Goal: Complete application form

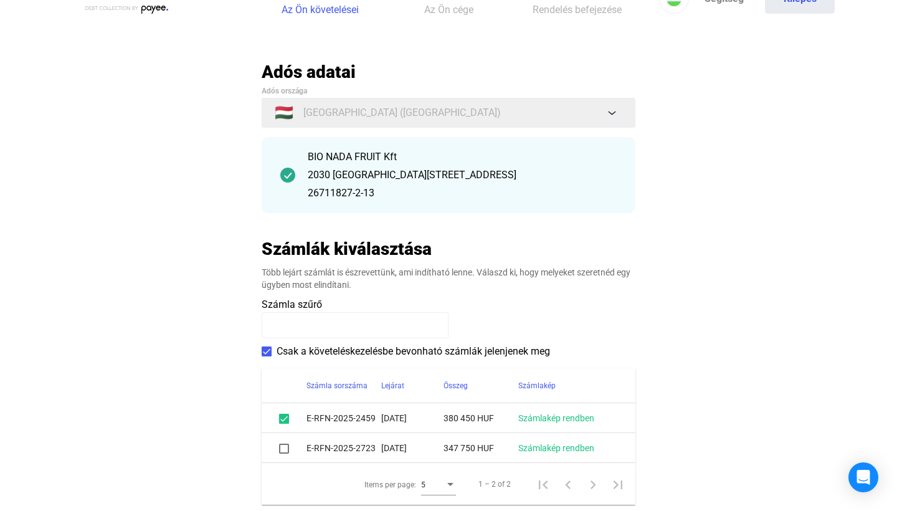
scroll to position [39, 0]
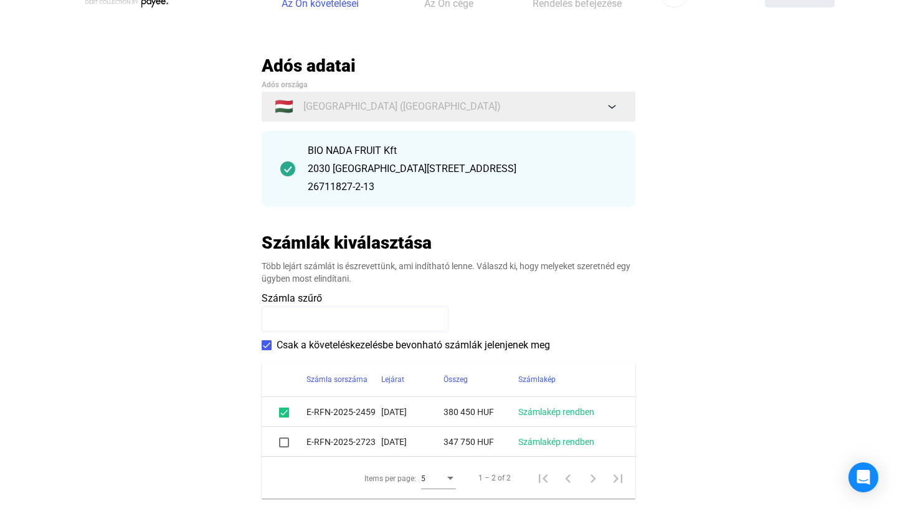
click at [284, 441] on span at bounding box center [284, 442] width 10 height 10
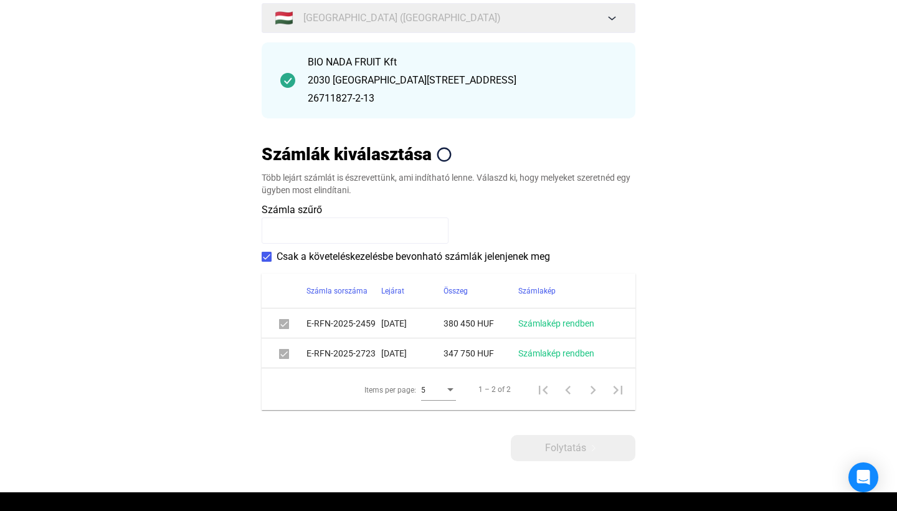
scroll to position [155, 0]
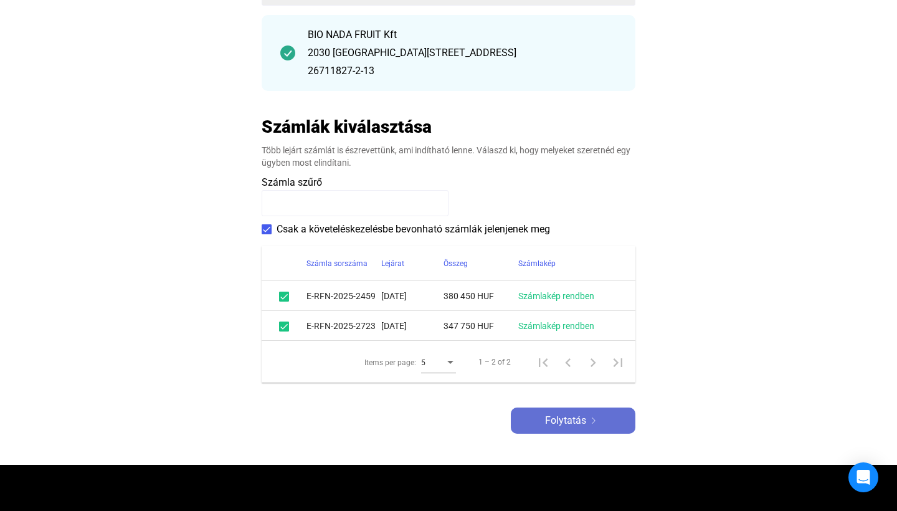
click at [574, 417] on span "Folytatás" at bounding box center [565, 420] width 41 height 15
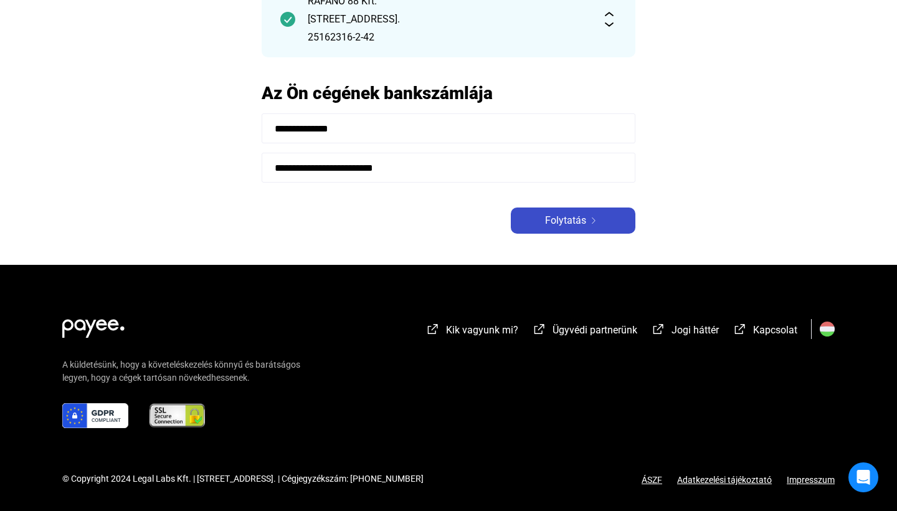
scroll to position [143, 0]
click at [590, 224] on div "Folytatás" at bounding box center [573, 220] width 117 height 15
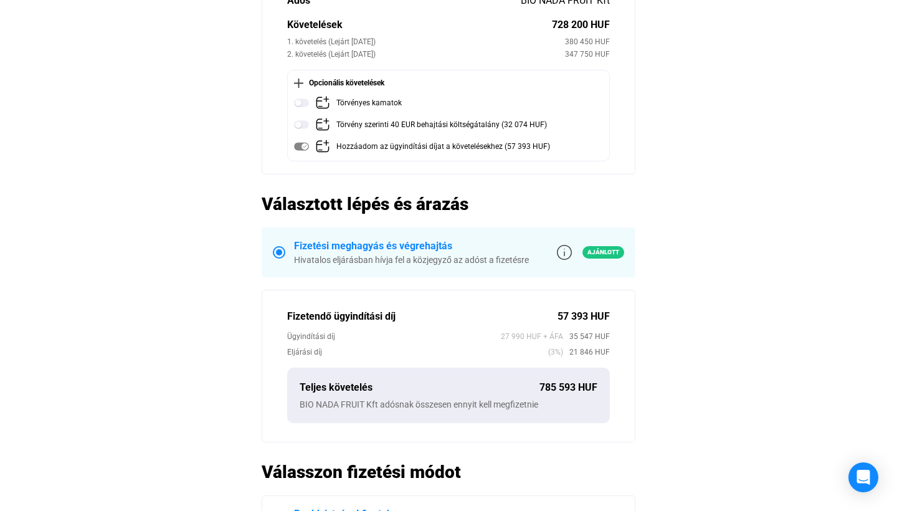
scroll to position [178, 0]
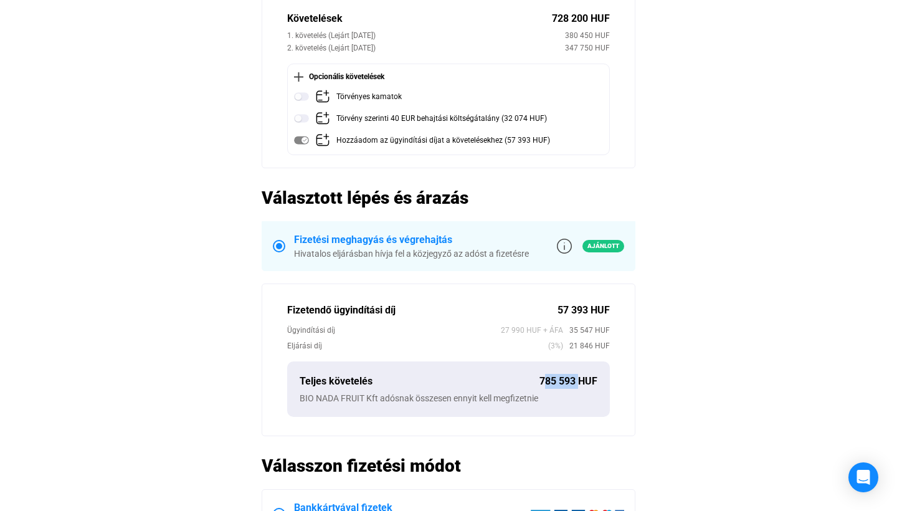
drag, startPoint x: 540, startPoint y: 384, endPoint x: 574, endPoint y: 384, distance: 33.6
click at [574, 384] on div "785 593 HUF" at bounding box center [569, 381] width 58 height 15
copy div "785 593"
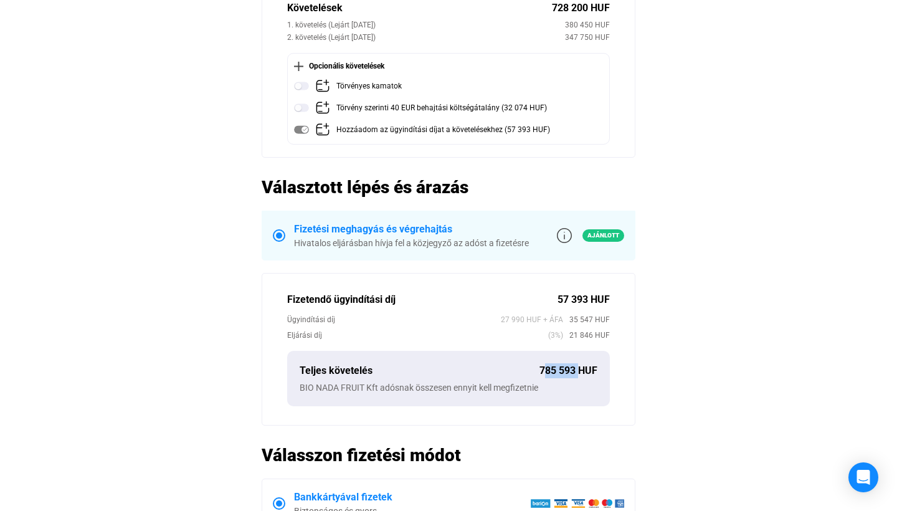
scroll to position [196, 0]
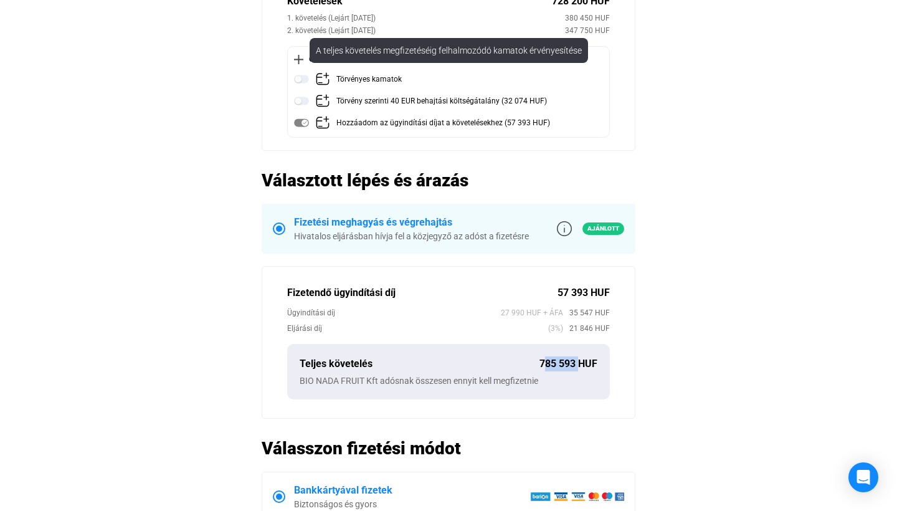
click at [299, 80] on img at bounding box center [301, 79] width 15 height 15
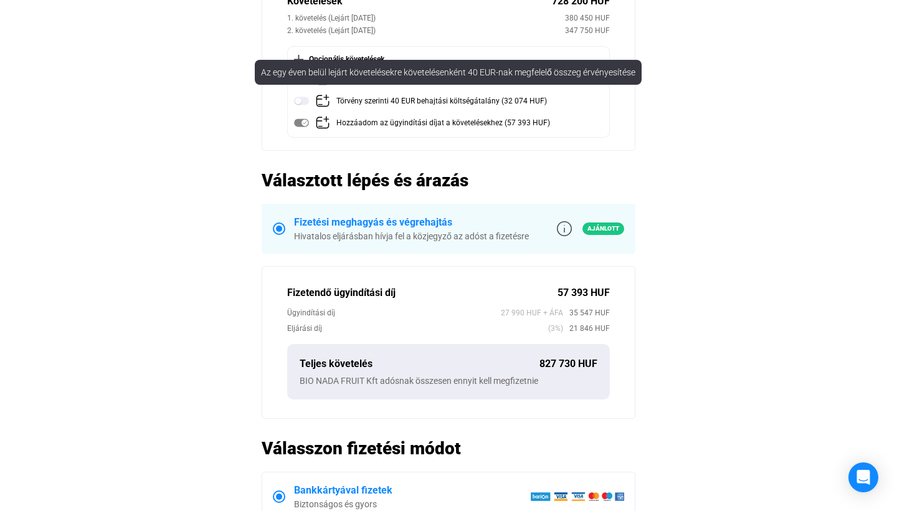
click at [302, 97] on img at bounding box center [301, 100] width 15 height 15
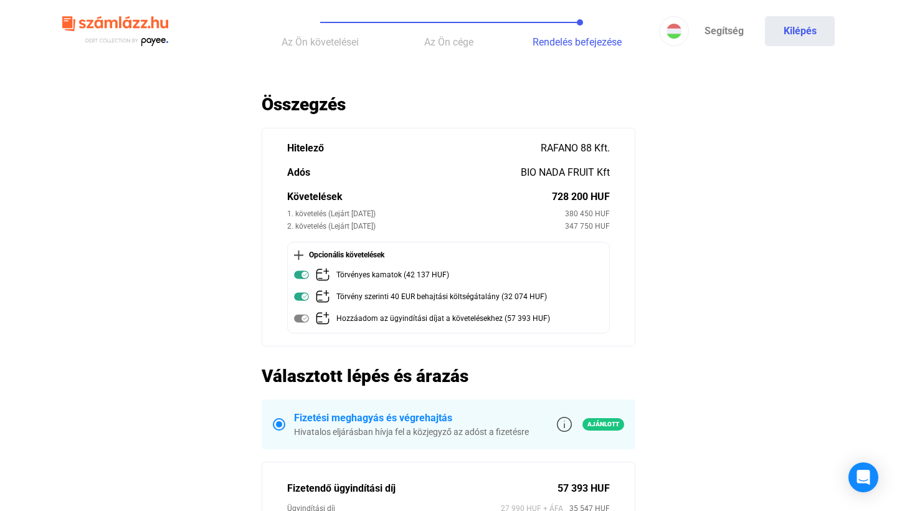
scroll to position [0, 0]
